Goal: Navigation & Orientation: Find specific page/section

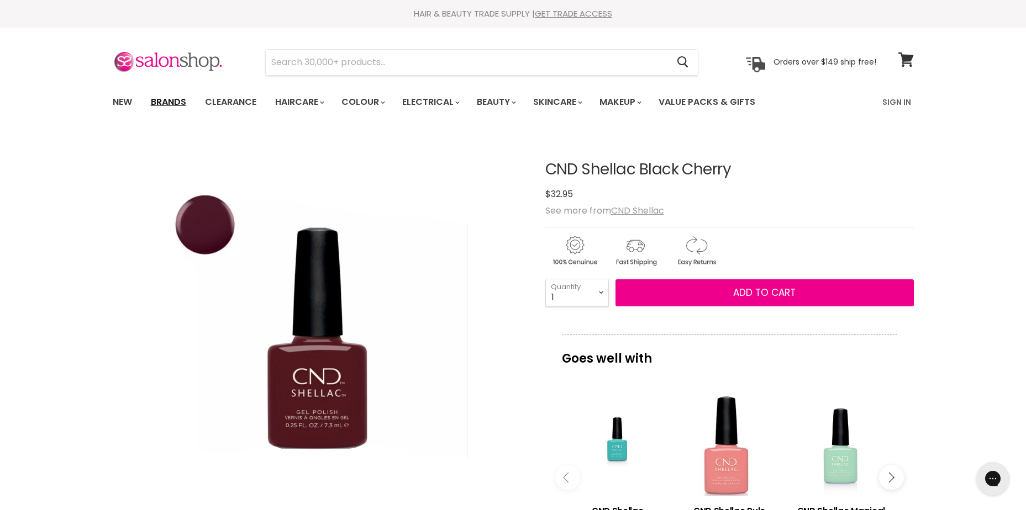
click at [183, 102] on link "Brands" at bounding box center [169, 102] width 52 height 23
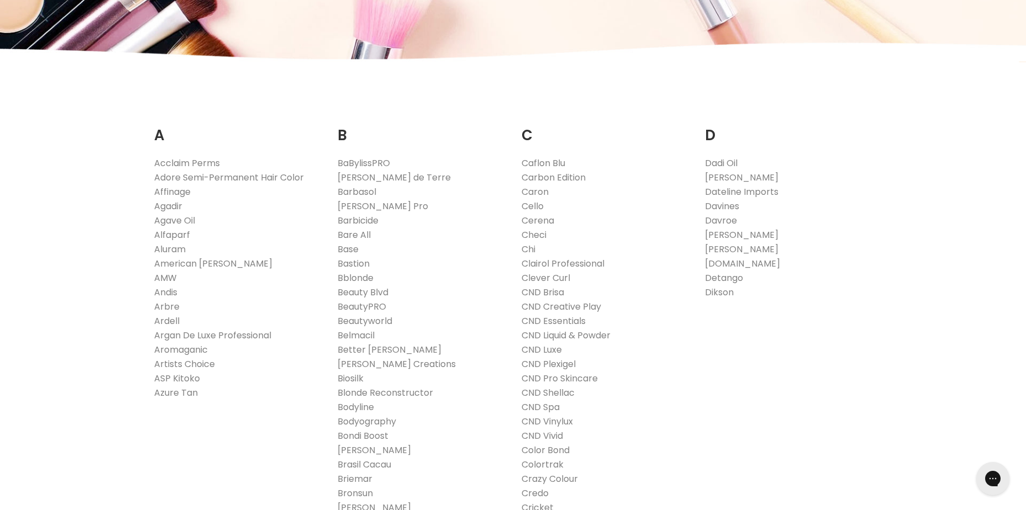
scroll to position [166, 0]
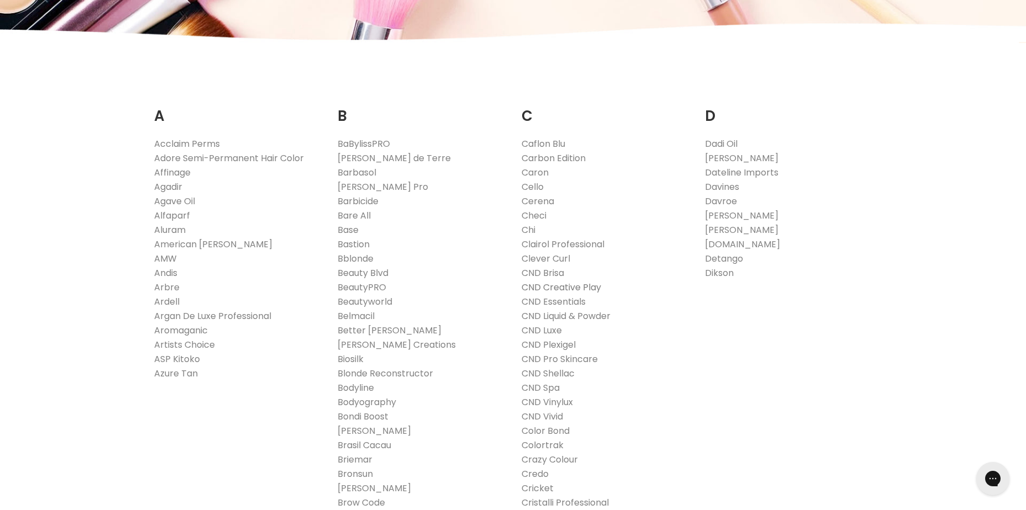
click at [582, 288] on link "CND Creative Play" at bounding box center [561, 287] width 80 height 13
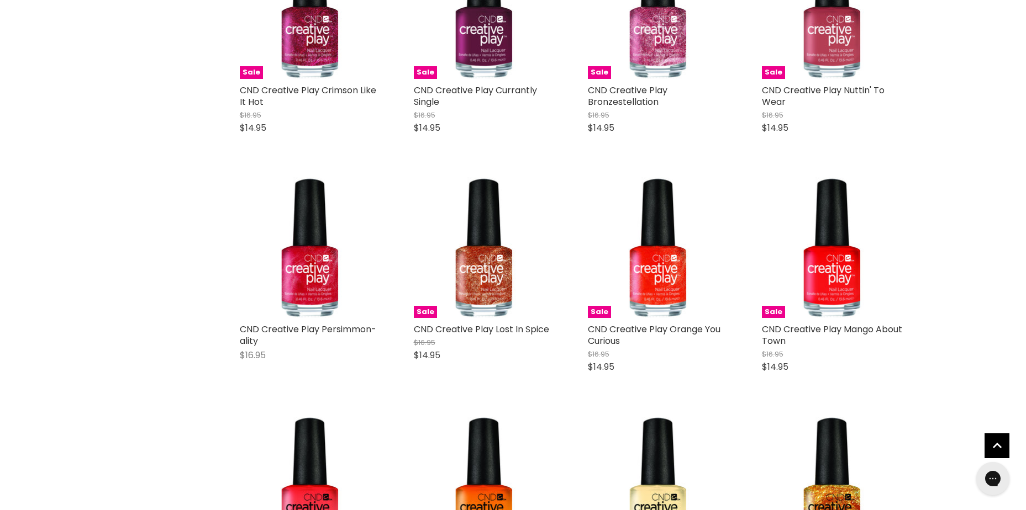
scroll to position [1381, 0]
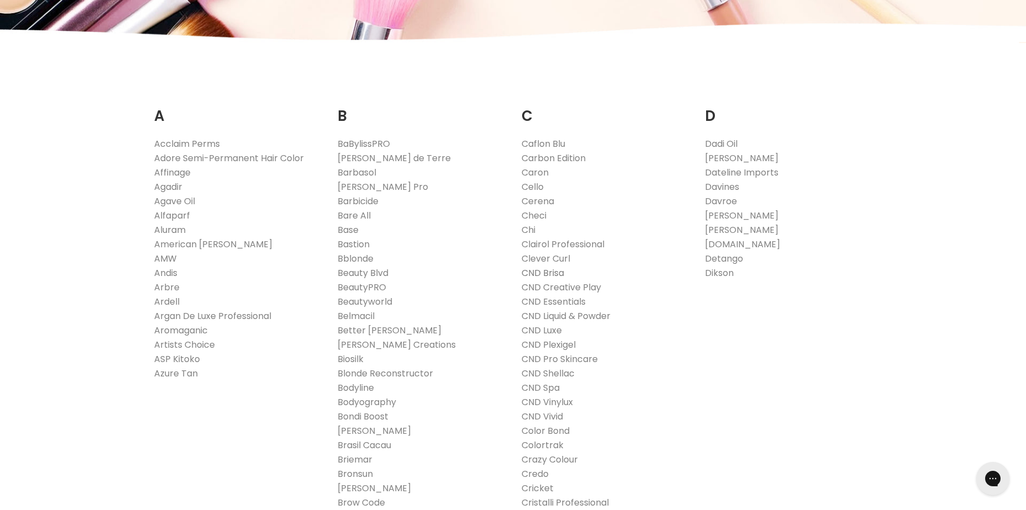
click at [548, 273] on link "CND Brisa" at bounding box center [542, 273] width 43 height 13
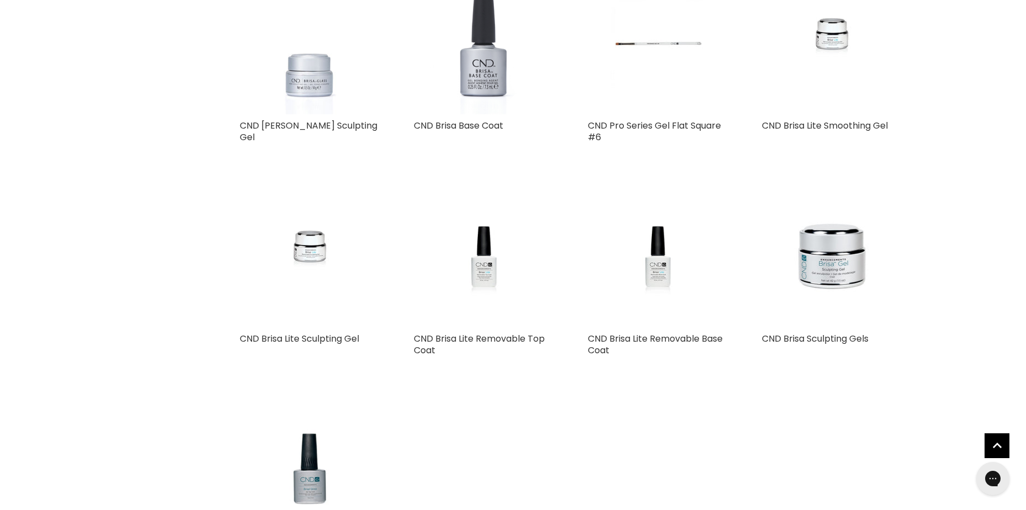
scroll to position [552, 0]
